Goal: Task Accomplishment & Management: Use online tool/utility

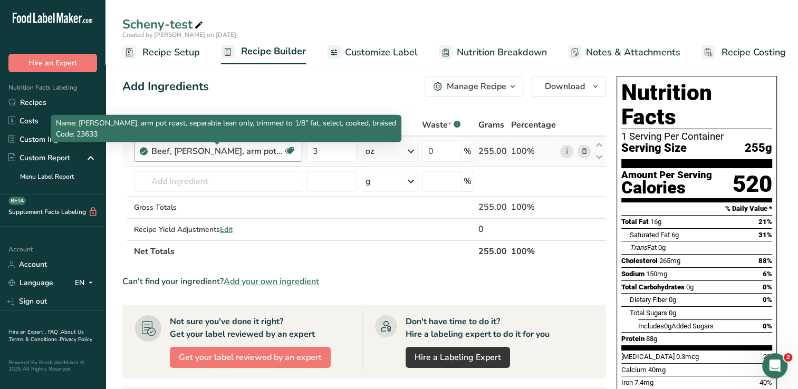
click at [257, 153] on div "Beef, [PERSON_NAME], arm pot roast, separable lean only, trimmed to 1/8" fat, s…" at bounding box center [217, 151] width 132 height 13
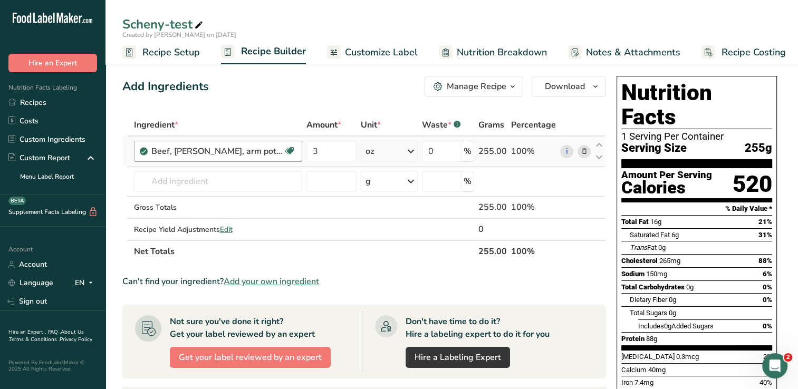
drag, startPoint x: 257, startPoint y: 153, endPoint x: 235, endPoint y: 149, distance: 23.1
click at [231, 149] on div "Beef, [PERSON_NAME], arm pot roast, separable lean only, trimmed to 1/8" fat, s…" at bounding box center [217, 151] width 132 height 13
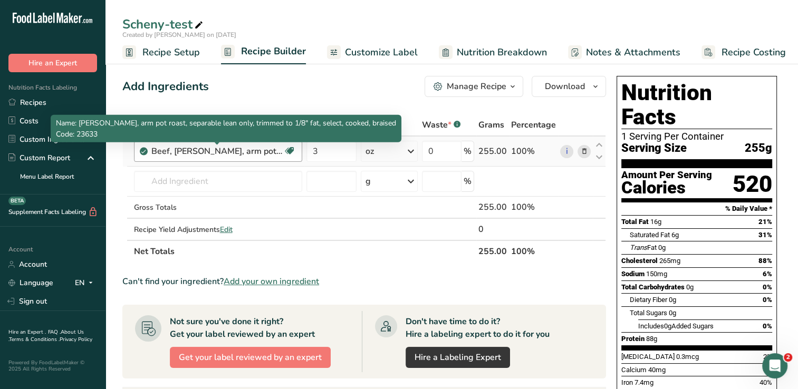
click at [231, 149] on div "Beef, [PERSON_NAME], arm pot roast, separable lean only, trimmed to 1/8" fat, s…" at bounding box center [217, 151] width 132 height 13
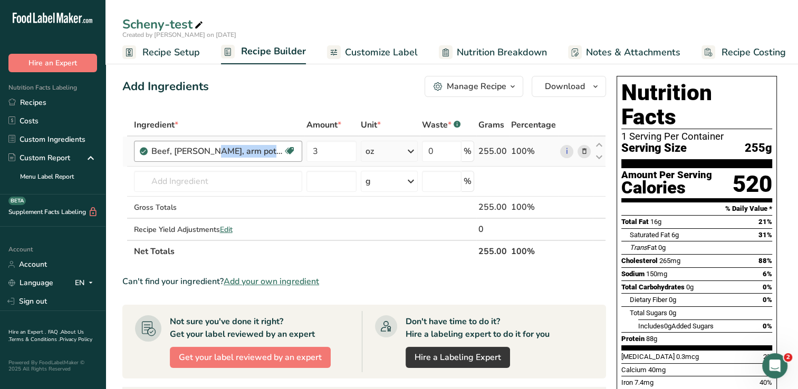
click at [240, 154] on div "Beef, [PERSON_NAME], arm pot roast, separable lean only, trimmed to 1/8" fat, s…" at bounding box center [217, 151] width 132 height 13
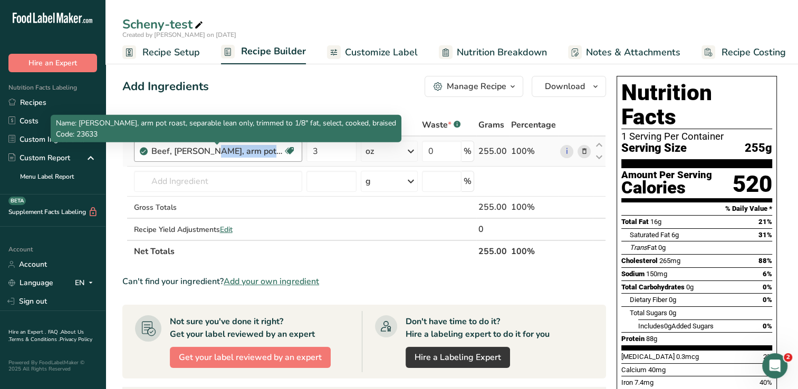
click at [240, 154] on div "Beef, [PERSON_NAME], arm pot roast, separable lean only, trimmed to 1/8" fat, s…" at bounding box center [217, 151] width 132 height 13
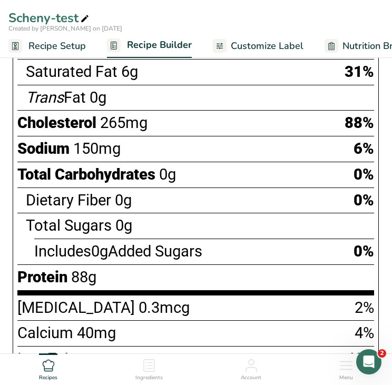
scroll to position [474, 0]
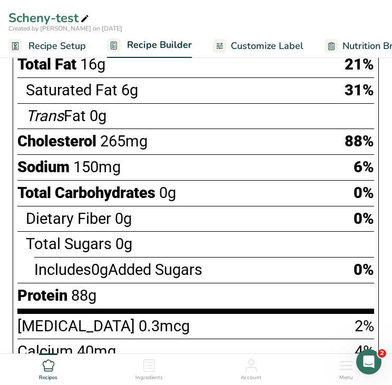
click at [250, 270] on div "Includes 0g Added Sugars 0%" at bounding box center [204, 270] width 340 height 26
